Goal: Task Accomplishment & Management: Use online tool/utility

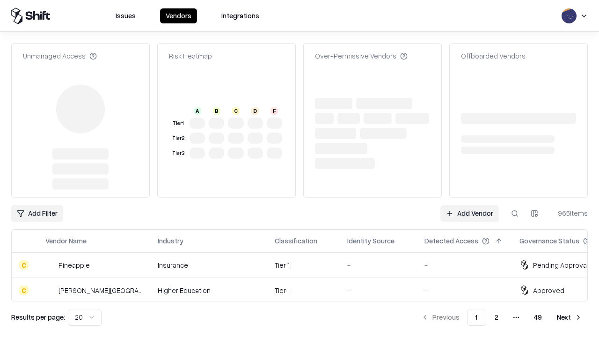
click at [469, 205] on link "Add Vendor" at bounding box center [469, 213] width 58 height 17
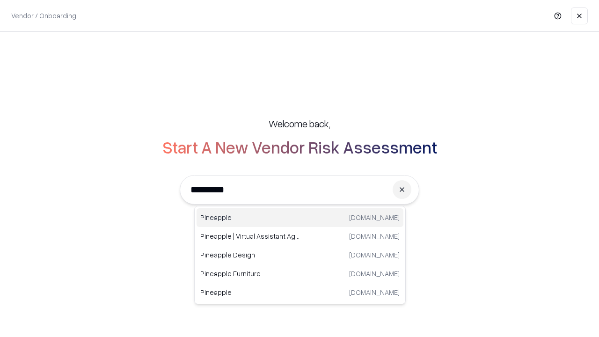
click at [300, 218] on div "Pineapple [DOMAIN_NAME]" at bounding box center [299, 217] width 207 height 19
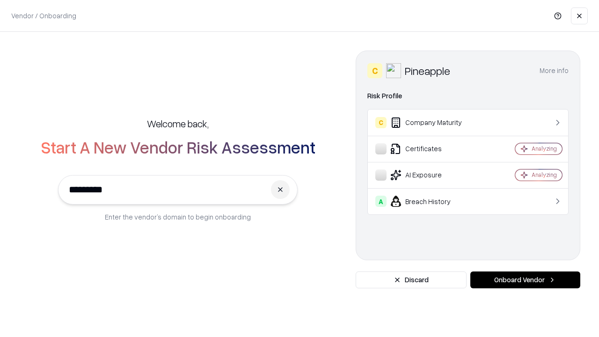
type input "*********"
click at [525, 280] on button "Onboard Vendor" at bounding box center [525, 279] width 110 height 17
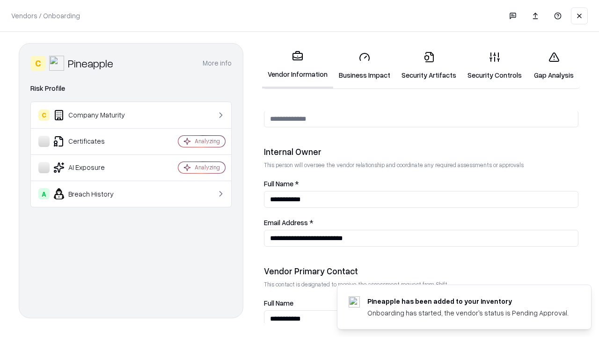
scroll to position [485, 0]
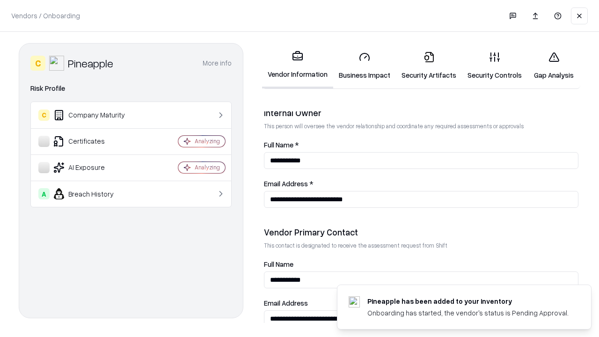
click at [429, 65] on link "Security Artifacts" at bounding box center [429, 66] width 66 height 44
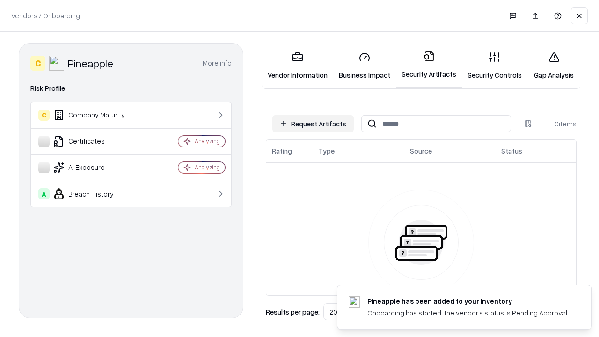
click at [313, 123] on button "Request Artifacts" at bounding box center [312, 123] width 81 height 17
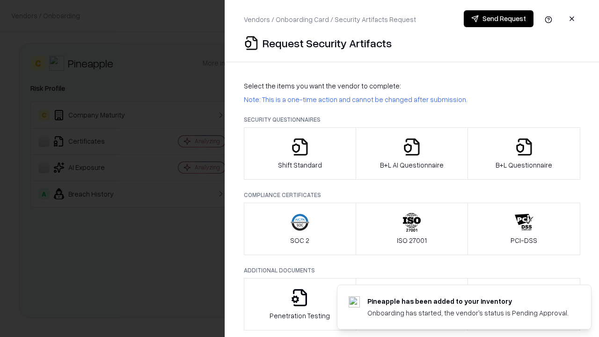
click at [523, 153] on icon "button" at bounding box center [524, 147] width 19 height 19
click at [411, 153] on icon "button" at bounding box center [411, 147] width 19 height 19
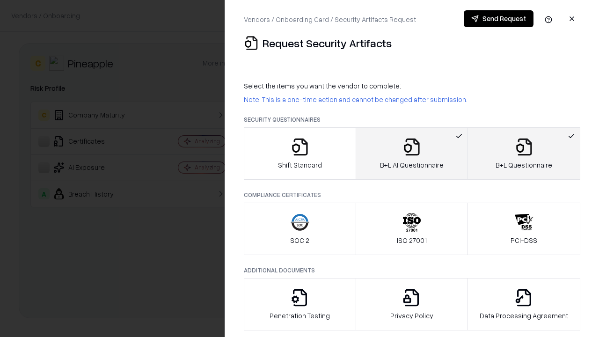
click at [498, 19] on button "Send Request" at bounding box center [499, 18] width 70 height 17
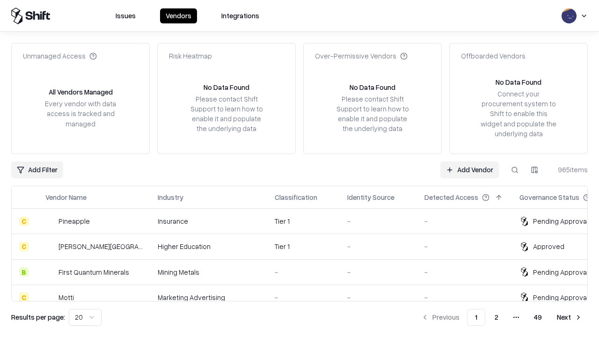
click at [515, 169] on button at bounding box center [514, 169] width 17 height 17
type input "*********"
click at [305, 221] on div "Tier 1" at bounding box center [304, 221] width 58 height 10
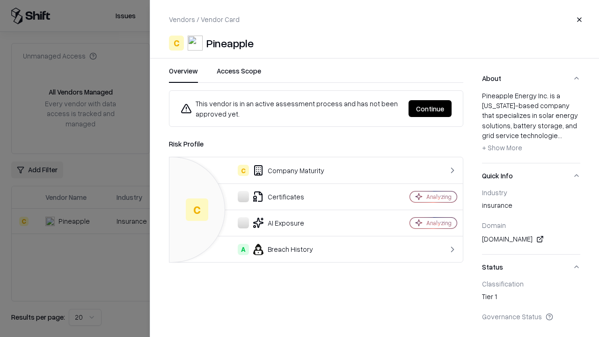
click at [430, 109] on button "Continue" at bounding box center [429, 108] width 43 height 17
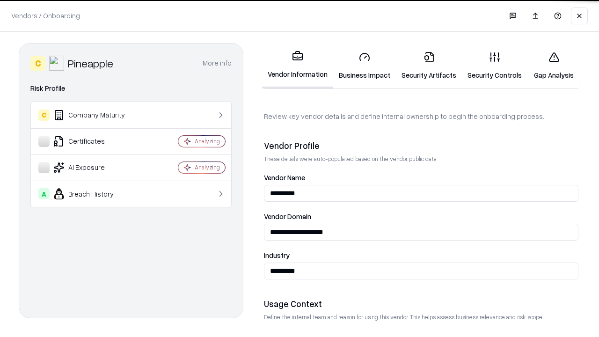
click at [429, 65] on link "Security Artifacts" at bounding box center [429, 66] width 66 height 44
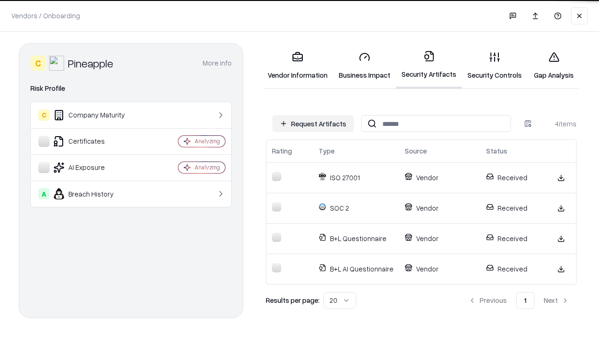
click at [553, 65] on link "Gap Analysis" at bounding box center [553, 66] width 53 height 44
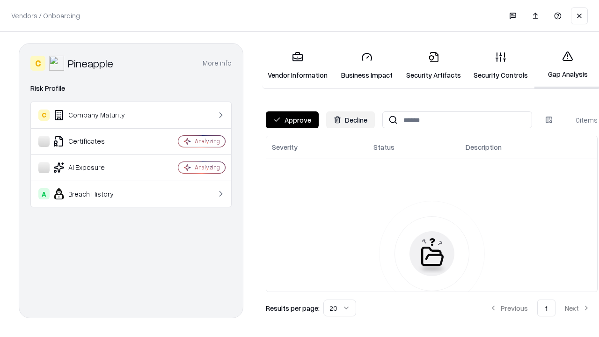
click at [292, 120] on button "Approve" at bounding box center [292, 119] width 53 height 17
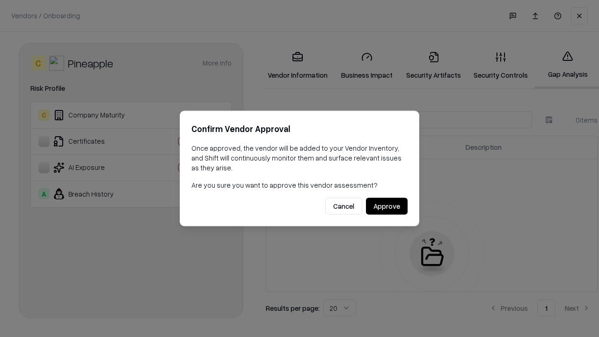
click at [386, 206] on button "Approve" at bounding box center [387, 206] width 42 height 17
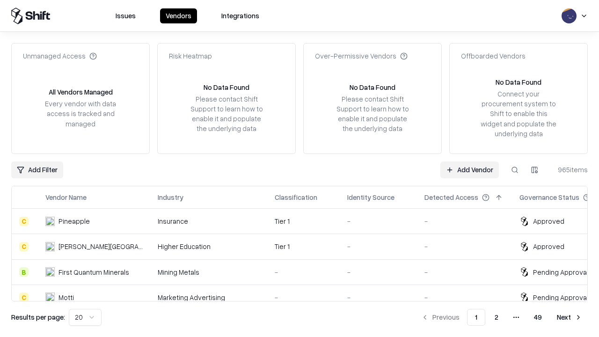
type input "*********"
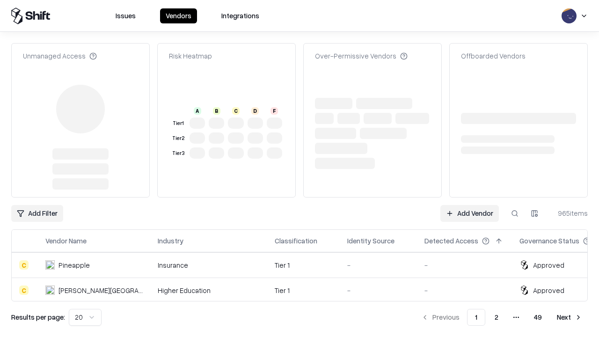
click at [469, 205] on link "Add Vendor" at bounding box center [469, 213] width 58 height 17
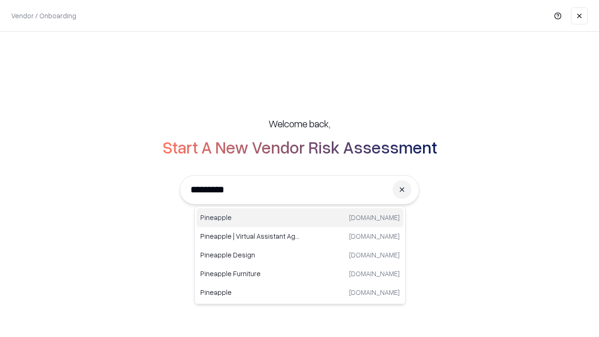
click at [300, 218] on div "Pineapple [DOMAIN_NAME]" at bounding box center [299, 217] width 207 height 19
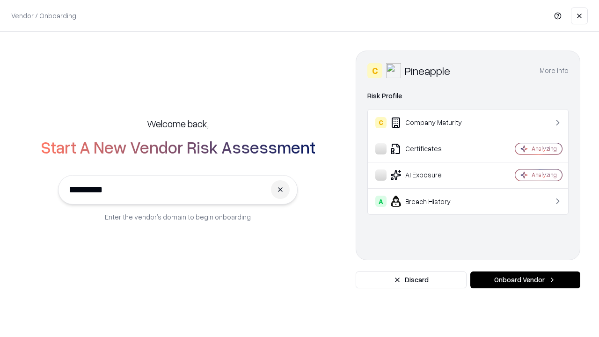
type input "*********"
click at [525, 280] on button "Onboard Vendor" at bounding box center [525, 279] width 110 height 17
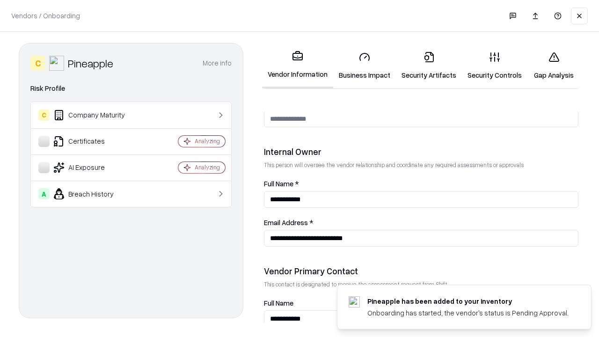
scroll to position [485, 0]
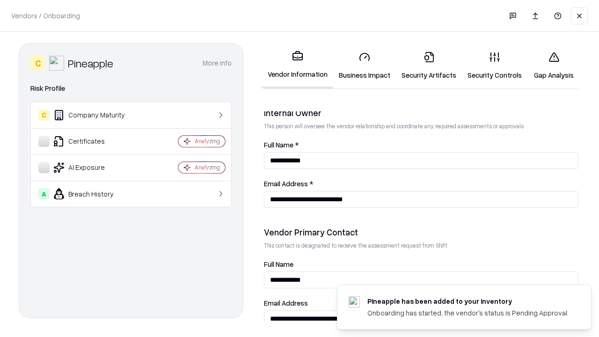
click at [553, 65] on link "Gap Analysis" at bounding box center [553, 66] width 53 height 44
